Goal: Task Accomplishment & Management: Use online tool/utility

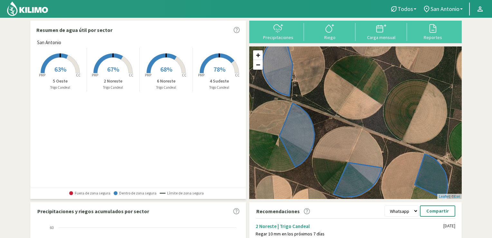
click at [114, 61] on rect at bounding box center [113, 74] width 52 height 52
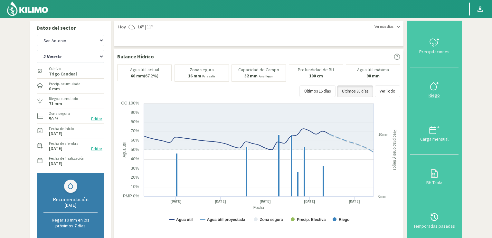
click at [434, 86] on icon at bounding box center [434, 86] width 10 height 10
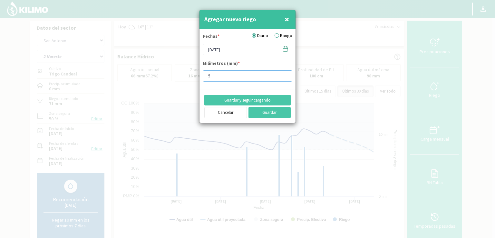
click at [223, 74] on input "5" at bounding box center [248, 75] width 90 height 11
type input "11"
click at [259, 114] on button "Guardar" at bounding box center [269, 112] width 43 height 11
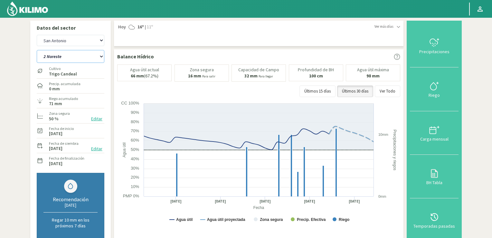
click at [103, 56] on select "2 Noreste 4 Sudeste 5 Oeste 6 Noreste" at bounding box center [71, 56] width 68 height 13
select select "2: Object"
click at [37, 50] on select "2 Noreste 4 Sudeste 5 Oeste 6 Noreste" at bounding box center [71, 56] width 68 height 13
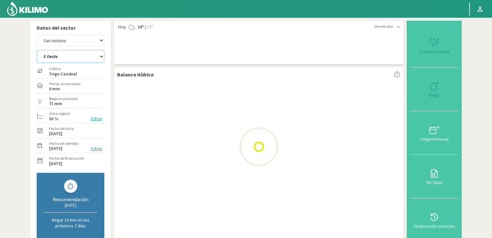
select select "2: Object"
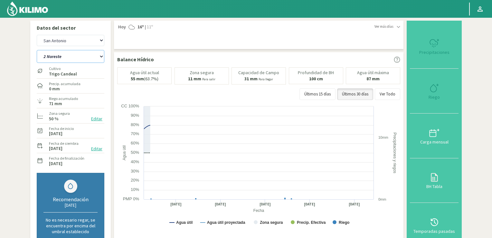
select select "6: Object"
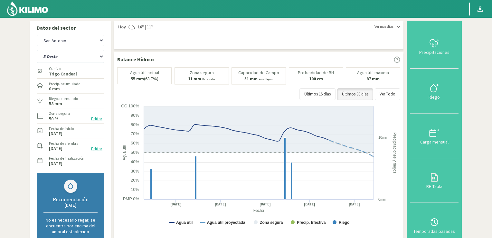
click at [431, 95] on div "Riego" at bounding box center [434, 97] width 45 height 5
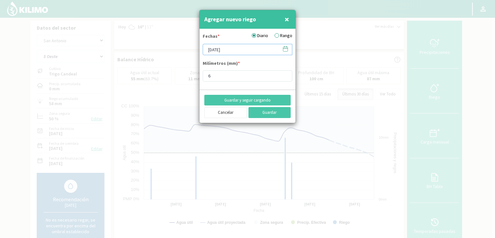
click at [257, 47] on input "[DATE]" at bounding box center [248, 49] width 90 height 11
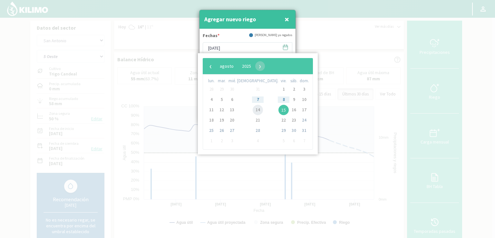
click at [253, 110] on span "14" at bounding box center [258, 110] width 10 height 10
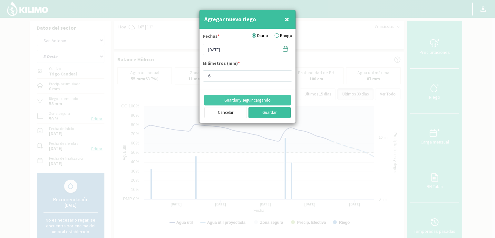
click at [266, 112] on button "Guardar" at bounding box center [269, 112] width 43 height 11
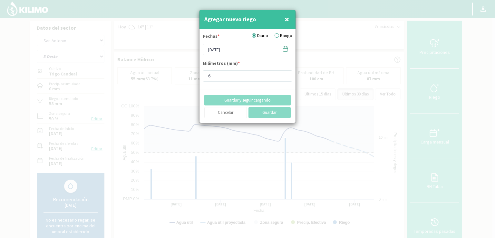
type input "[DATE]"
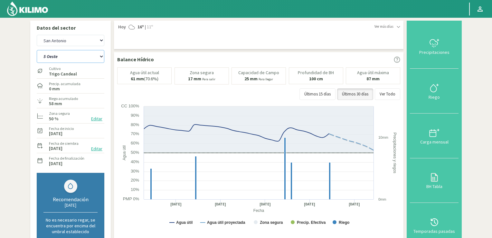
click at [101, 56] on select "2 Noreste 4 Sudeste 5 Oeste 6 Noreste" at bounding box center [71, 56] width 68 height 13
select select "7: Object"
click at [37, 50] on select "2 Noreste 4 Sudeste 5 Oeste 6 Noreste" at bounding box center [71, 56] width 68 height 13
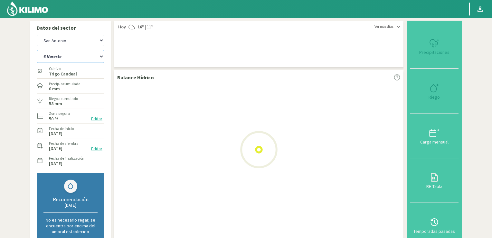
select select "4: Object"
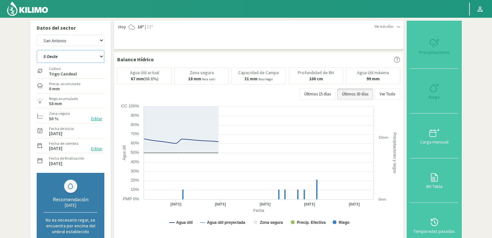
select select "11: Object"
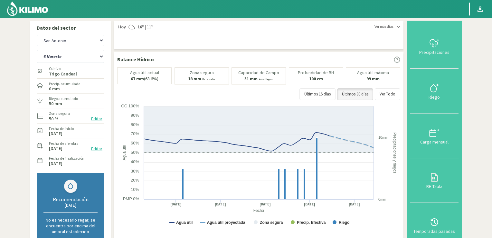
click at [434, 86] on icon at bounding box center [434, 88] width 10 height 10
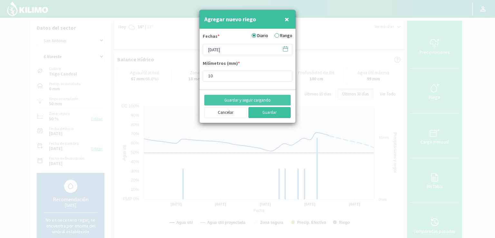
click at [269, 112] on button "Guardar" at bounding box center [269, 112] width 43 height 11
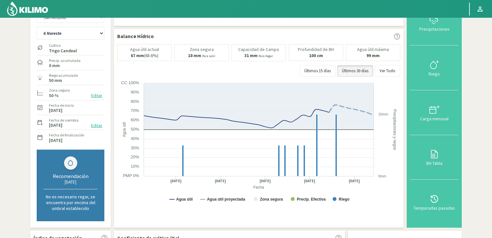
scroll to position [23, 0]
